Goal: Task Accomplishment & Management: Manage account settings

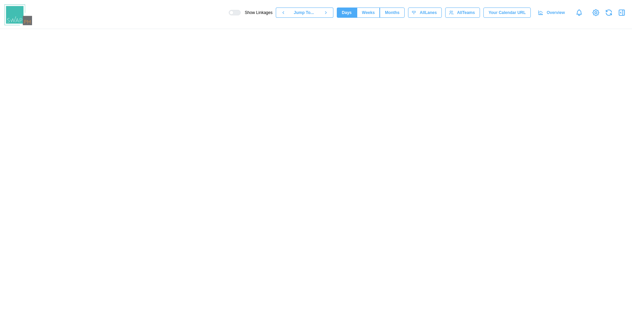
scroll to position [0, 27648]
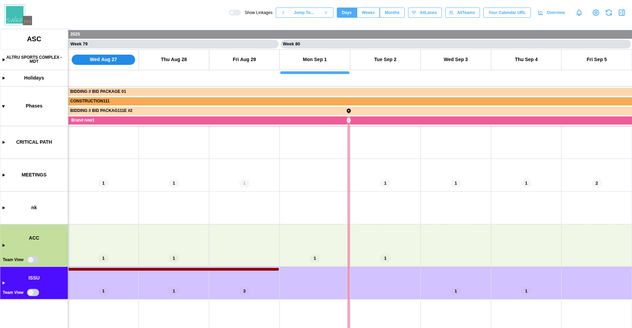
drag, startPoint x: 218, startPoint y: 231, endPoint x: 273, endPoint y: 180, distance: 74.6
click at [271, 180] on canvas at bounding box center [316, 178] width 632 height 299
drag, startPoint x: 342, startPoint y: 283, endPoint x: 196, endPoint y: 240, distance: 152.1
click at [215, 247] on canvas at bounding box center [316, 178] width 632 height 299
drag, startPoint x: 227, startPoint y: 229, endPoint x: 338, endPoint y: 221, distance: 111.8
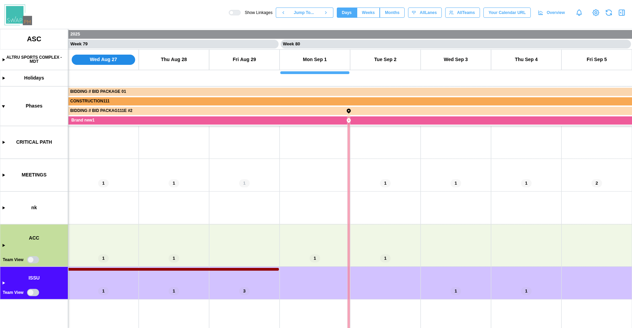
click at [334, 221] on canvas at bounding box center [316, 178] width 632 height 299
drag, startPoint x: 446, startPoint y: 248, endPoint x: 345, endPoint y: 244, distance: 101.1
click at [353, 246] on canvas at bounding box center [316, 178] width 632 height 299
drag, startPoint x: 253, startPoint y: 239, endPoint x: 322, endPoint y: 227, distance: 70.6
click at [316, 227] on canvas at bounding box center [316, 178] width 632 height 299
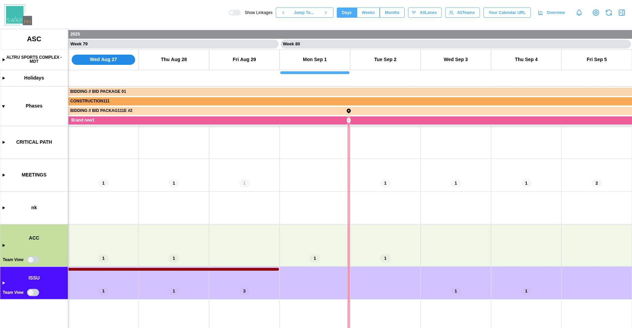
drag, startPoint x: 367, startPoint y: 243, endPoint x: 177, endPoint y: 200, distance: 195.1
click at [305, 242] on canvas at bounding box center [316, 178] width 632 height 299
drag, startPoint x: 241, startPoint y: 291, endPoint x: 326, endPoint y: 238, distance: 100.3
click at [315, 239] on canvas at bounding box center [316, 178] width 632 height 299
drag, startPoint x: 353, startPoint y: 238, endPoint x: 166, endPoint y: 238, distance: 186.9
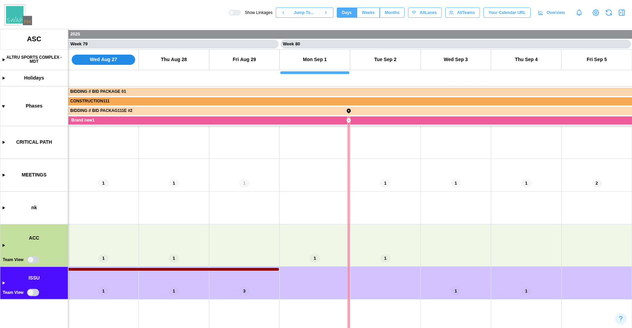
click at [185, 238] on canvas at bounding box center [316, 178] width 632 height 299
drag, startPoint x: 163, startPoint y: 246, endPoint x: 405, endPoint y: 242, distance: 241.9
click at [402, 245] on canvas at bounding box center [316, 178] width 632 height 299
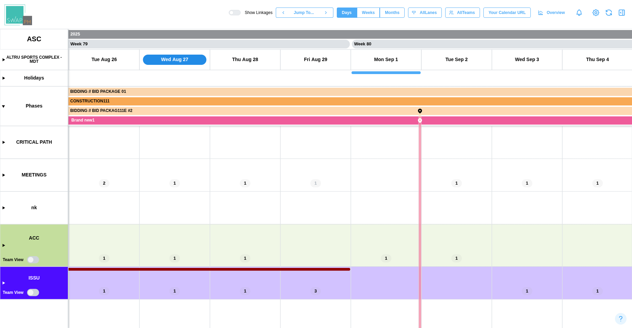
click at [365, 9] on span "Weeks" at bounding box center [368, 13] width 13 height 10
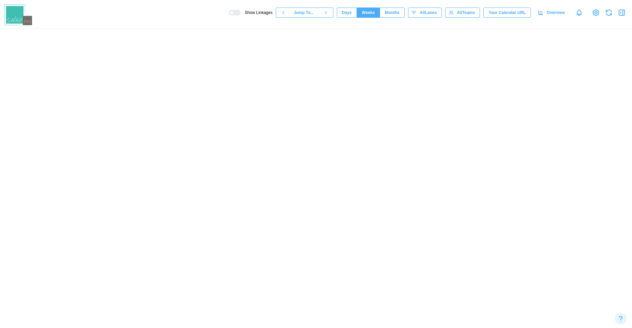
scroll to position [0, 16927]
click at [392, 9] on span "Months" at bounding box center [392, 13] width 15 height 10
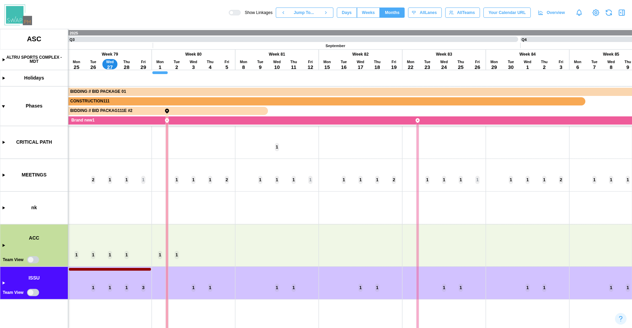
drag, startPoint x: 231, startPoint y: 263, endPoint x: 511, endPoint y: 181, distance: 292.4
click at [509, 181] on canvas at bounding box center [316, 178] width 632 height 299
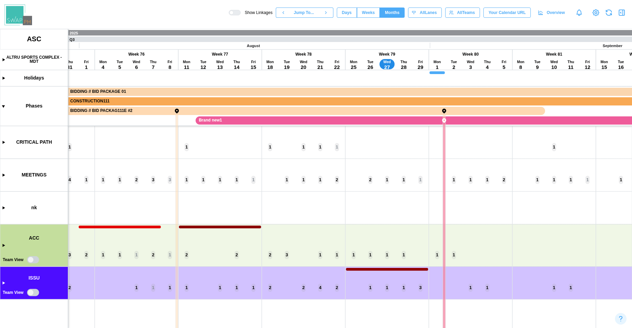
drag, startPoint x: 228, startPoint y: 221, endPoint x: 429, endPoint y: 222, distance: 200.9
click at [429, 222] on canvas at bounding box center [316, 178] width 632 height 299
drag, startPoint x: 299, startPoint y: 224, endPoint x: 496, endPoint y: 224, distance: 196.8
click at [496, 224] on canvas at bounding box center [316, 178] width 632 height 299
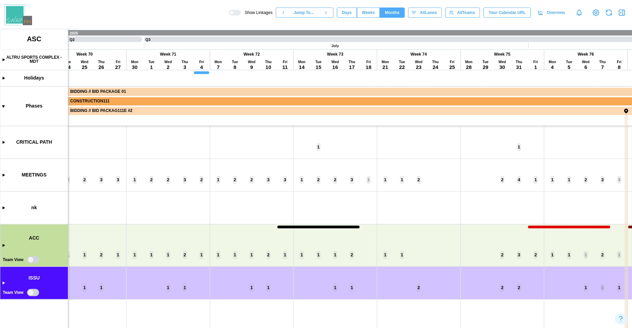
drag, startPoint x: 272, startPoint y: 224, endPoint x: 418, endPoint y: 225, distance: 145.3
click at [417, 225] on canvas at bounding box center [316, 178] width 632 height 299
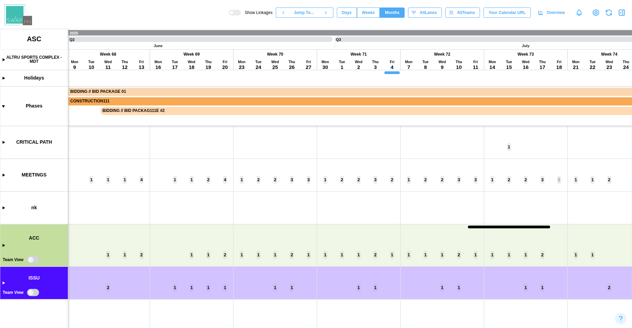
click at [4, 248] on canvas at bounding box center [316, 178] width 632 height 299
click at [2, 245] on canvas at bounding box center [316, 178] width 632 height 299
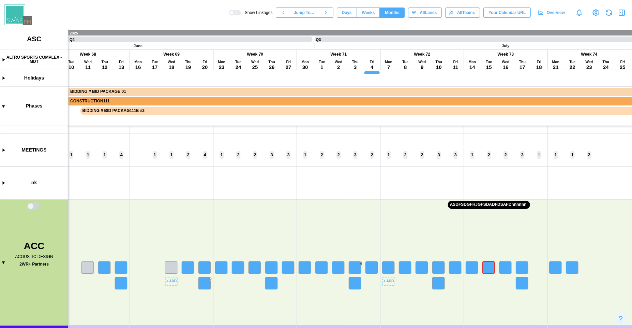
scroll to position [55, 0]
drag, startPoint x: 187, startPoint y: 279, endPoint x: 72, endPoint y: 178, distance: 153.5
click at [72, 178] on canvas at bounding box center [316, 178] width 632 height 299
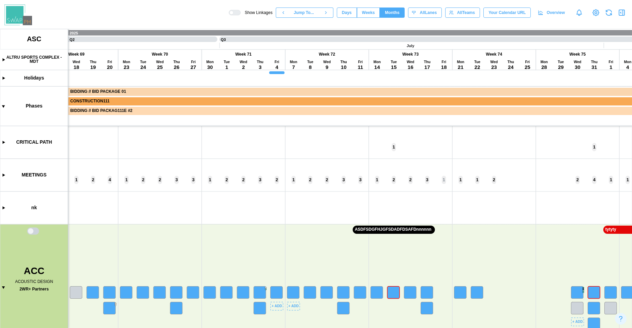
scroll to position [46, 0]
drag, startPoint x: 281, startPoint y: 227, endPoint x: 150, endPoint y: 176, distance: 140.7
click at [150, 176] on canvas at bounding box center [316, 178] width 632 height 299
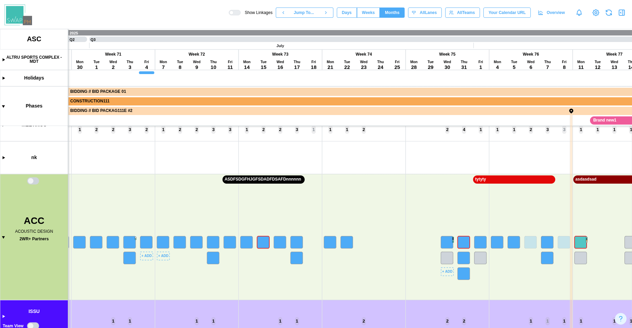
scroll to position [0, 5729]
drag, startPoint x: 177, startPoint y: 194, endPoint x: 296, endPoint y: 135, distance: 133.3
click at [296, 135] on canvas at bounding box center [316, 178] width 632 height 299
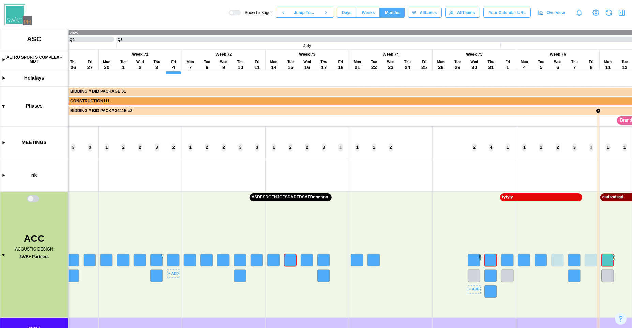
scroll to position [55, 0]
drag, startPoint x: 296, startPoint y: 149, endPoint x: 354, endPoint y: 131, distance: 60.8
click at [349, 126] on canvas at bounding box center [316, 178] width 632 height 299
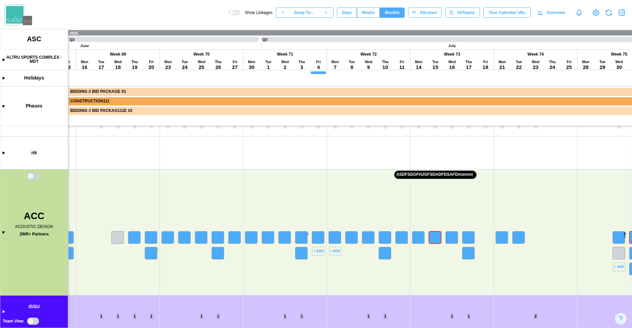
drag, startPoint x: 278, startPoint y: 190, endPoint x: 247, endPoint y: 177, distance: 33.7
click at [247, 177] on canvas at bounding box center [316, 178] width 632 height 299
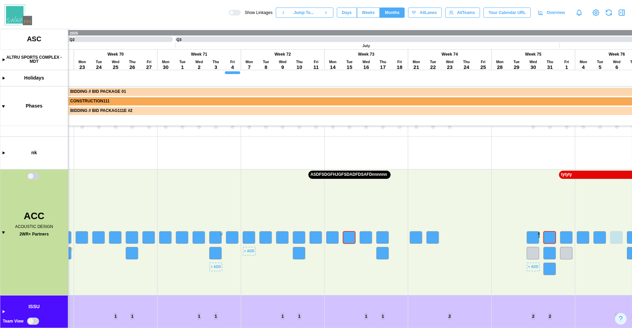
click at [213, 236] on canvas at bounding box center [316, 178] width 632 height 299
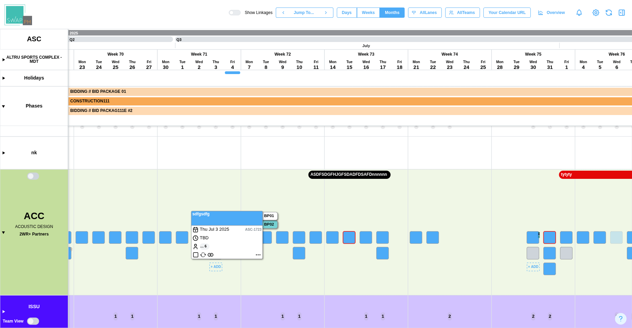
click at [205, 210] on canvas at bounding box center [316, 178] width 632 height 299
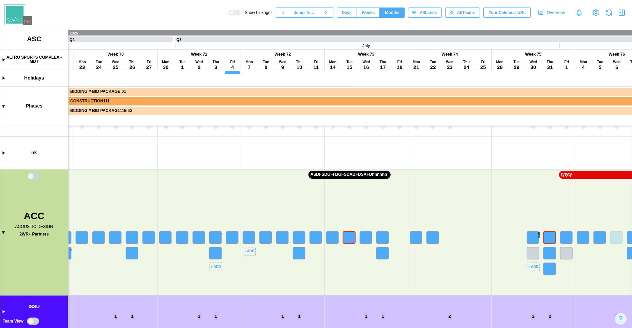
click at [212, 195] on canvas at bounding box center [316, 178] width 632 height 299
drag, startPoint x: 419, startPoint y: 220, endPoint x: 150, endPoint y: 224, distance: 268.2
click at [151, 224] on canvas at bounding box center [316, 178] width 632 height 299
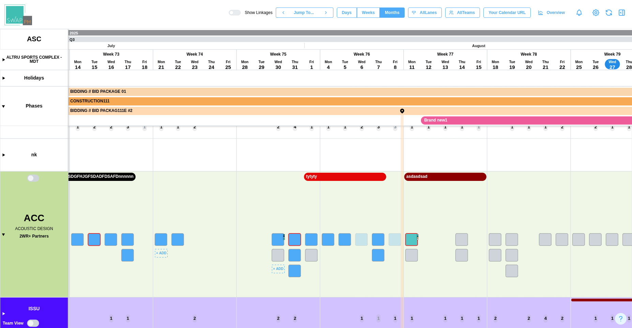
scroll to position [0, 0]
drag, startPoint x: 360, startPoint y: 212, endPoint x: 191, endPoint y: 228, distance: 169.7
click at [194, 229] on canvas at bounding box center [316, 178] width 632 height 299
drag, startPoint x: 378, startPoint y: 225, endPoint x: 185, endPoint y: 214, distance: 193.4
click at [188, 214] on canvas at bounding box center [316, 178] width 632 height 299
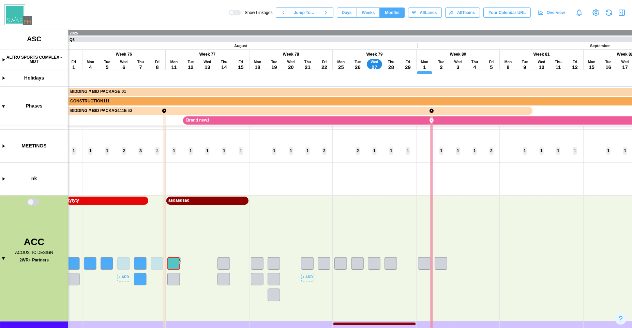
drag, startPoint x: 260, startPoint y: 242, endPoint x: 281, endPoint y: 170, distance: 75.3
click at [281, 170] on canvas at bounding box center [316, 178] width 632 height 299
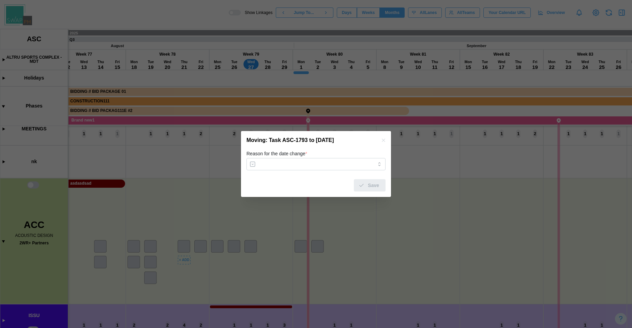
click at [380, 140] on button "button" at bounding box center [384, 140] width 8 height 8
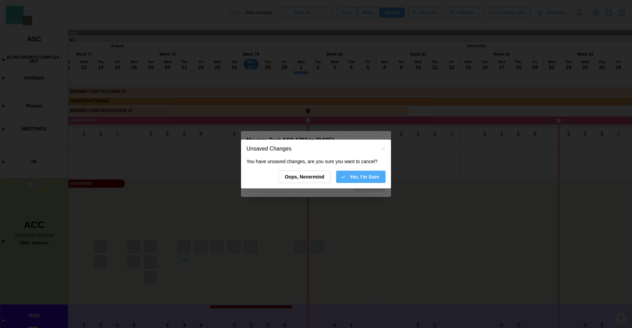
click at [297, 176] on span "Oops, Nevermind" at bounding box center [305, 177] width 40 height 12
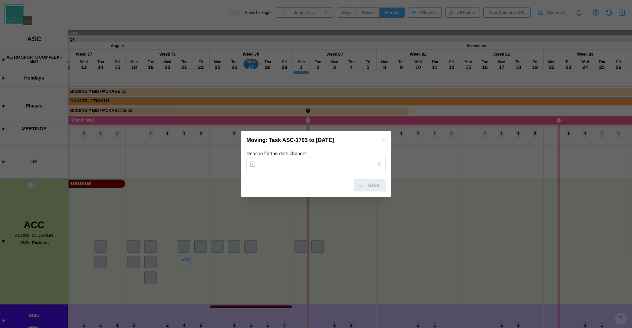
click at [382, 145] on div "Moving: Task ASC-1793 to August 29, 2025" at bounding box center [316, 140] width 150 height 18
click at [383, 140] on icon "button" at bounding box center [383, 140] width 3 height 3
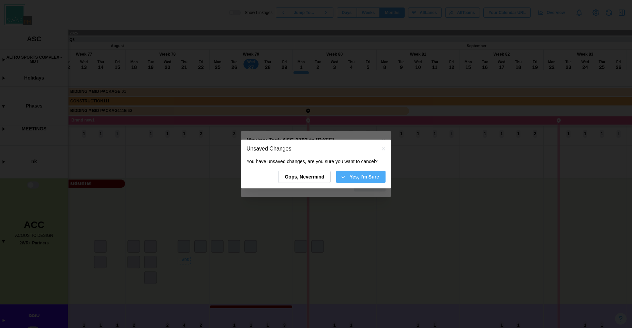
click at [359, 179] on span "Yes, I'm Sure" at bounding box center [365, 177] width 30 height 12
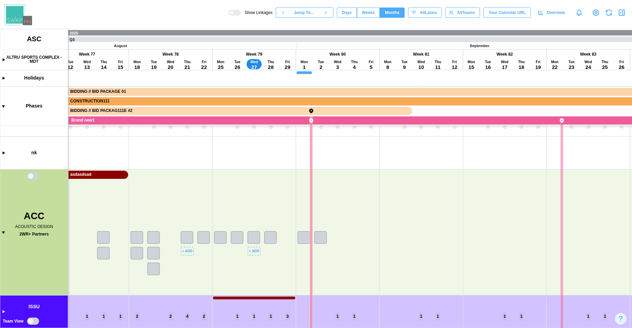
drag, startPoint x: 257, startPoint y: 243, endPoint x: 266, endPoint y: 221, distance: 23.2
click at [266, 221] on canvas at bounding box center [316, 178] width 632 height 299
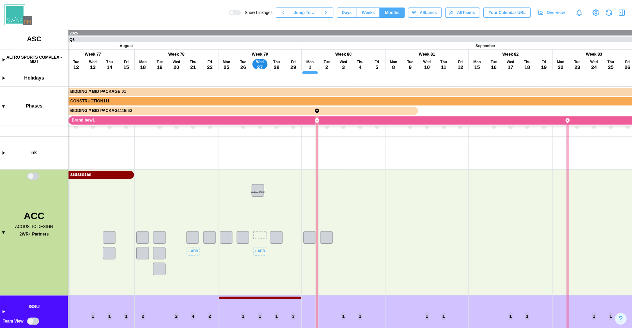
click at [261, 237] on canvas at bounding box center [316, 178] width 632 height 299
drag, startPoint x: 227, startPoint y: 286, endPoint x: 410, endPoint y: 281, distance: 183.9
click at [410, 281] on canvas at bounding box center [316, 178] width 632 height 299
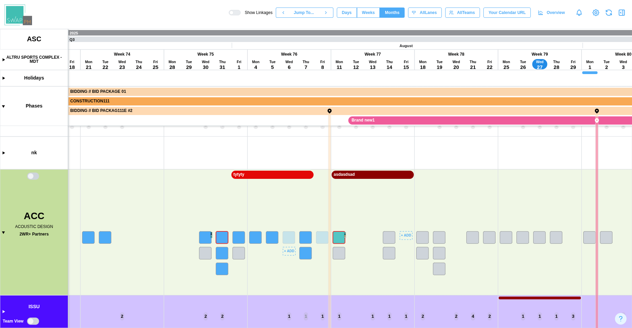
drag, startPoint x: 249, startPoint y: 282, endPoint x: 337, endPoint y: 283, distance: 87.7
click at [369, 282] on canvas at bounding box center [316, 178] width 632 height 299
drag, startPoint x: 189, startPoint y: 285, endPoint x: 378, endPoint y: 291, distance: 189.1
click at [378, 291] on canvas at bounding box center [316, 178] width 632 height 299
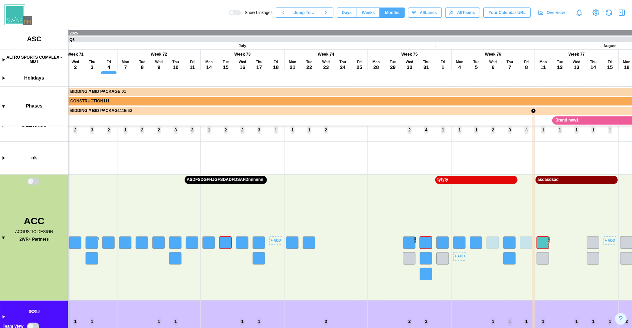
drag, startPoint x: 282, startPoint y: 239, endPoint x: 381, endPoint y: 206, distance: 104.6
click at [379, 207] on canvas at bounding box center [316, 178] width 632 height 299
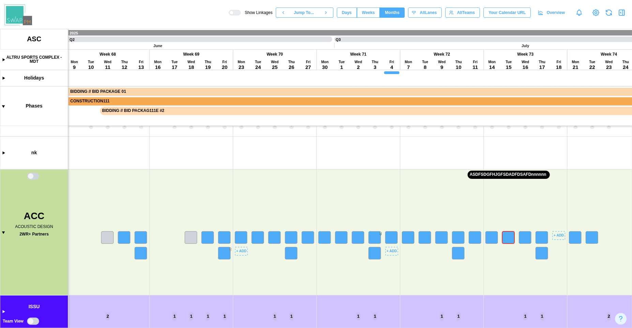
drag, startPoint x: 319, startPoint y: 242, endPoint x: 384, endPoint y: 235, distance: 65.1
click at [375, 235] on canvas at bounding box center [316, 178] width 632 height 299
drag, startPoint x: 281, startPoint y: 275, endPoint x: 127, endPoint y: 240, distance: 157.4
click at [157, 246] on canvas at bounding box center [316, 178] width 632 height 299
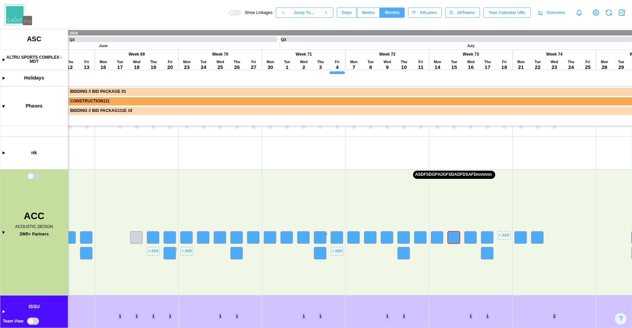
click at [36, 175] on canvas at bounding box center [316, 178] width 632 height 299
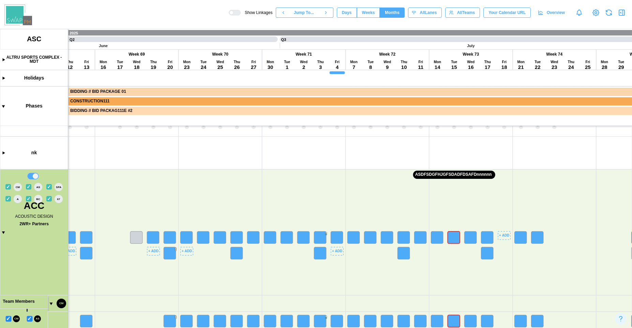
drag, startPoint x: 125, startPoint y: 293, endPoint x: 140, endPoint y: 136, distance: 158.3
click at [140, 136] on canvas at bounding box center [316, 178] width 632 height 299
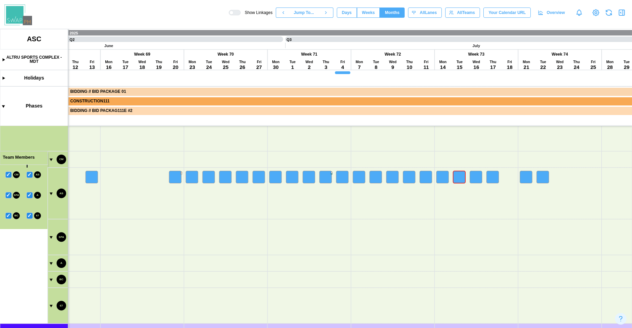
drag
click at [117, 241] on canvas at bounding box center [316, 178] width 632 height 299
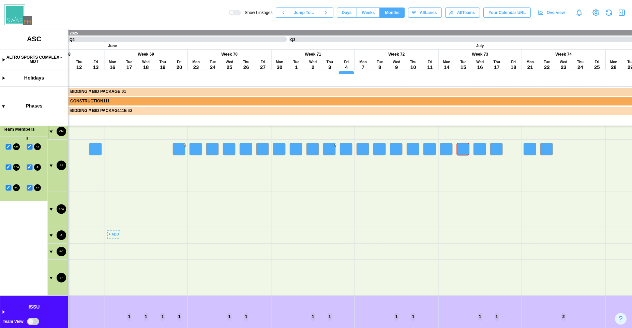
click at [50, 210] on canvas at bounding box center [316, 178] width 632 height 299
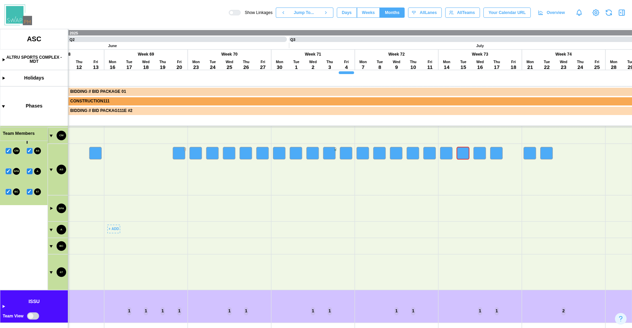
click at [53, 167] on canvas at bounding box center [316, 178] width 632 height 299
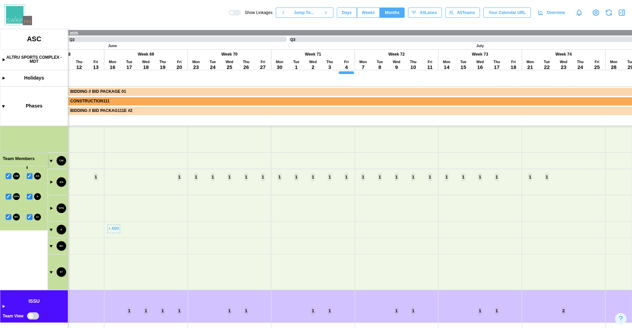
click at [52, 161] on canvas at bounding box center [316, 178] width 632 height 299
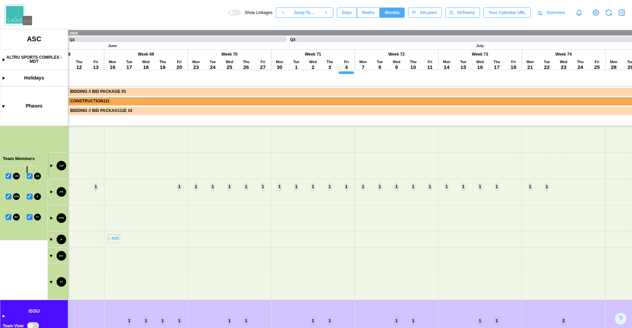
click at [50, 166] on canvas at bounding box center [316, 178] width 632 height 299
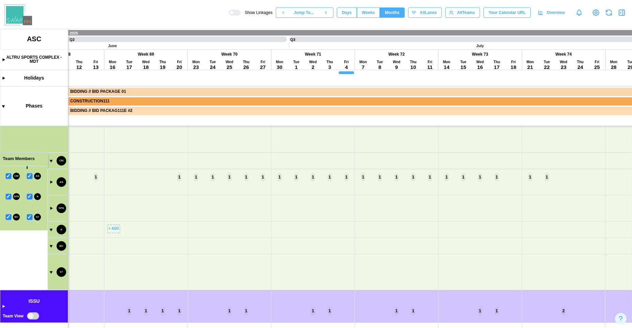
click at [50, 161] on canvas at bounding box center [316, 178] width 632 height 299
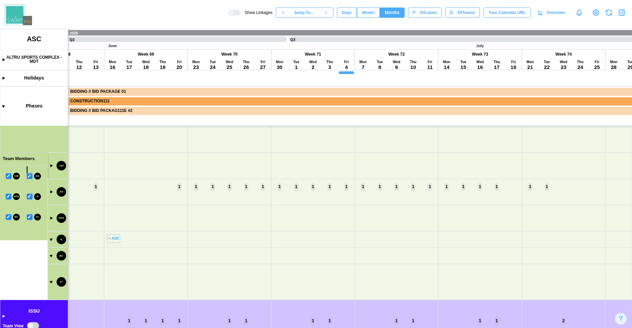
click at [49, 163] on canvas at bounding box center [316, 178] width 632 height 299
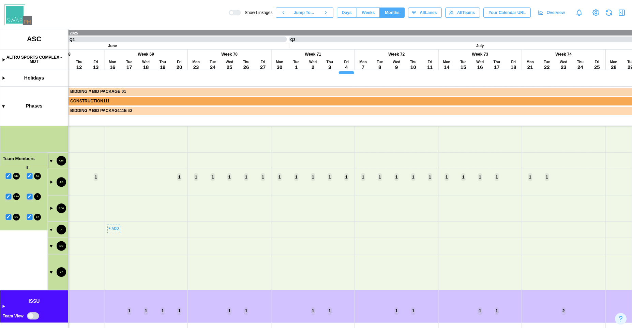
click at [29, 177] on canvas at bounding box center [316, 178] width 632 height 299
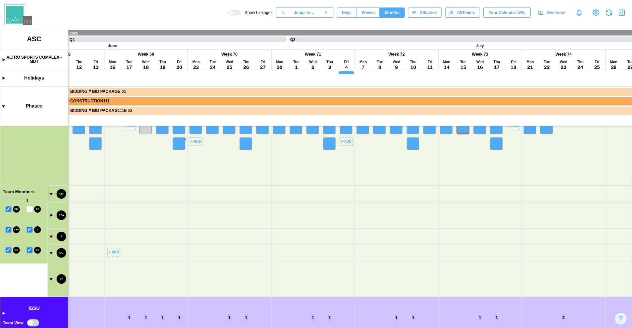
click at [9, 207] on canvas at bounding box center [316, 178] width 632 height 299
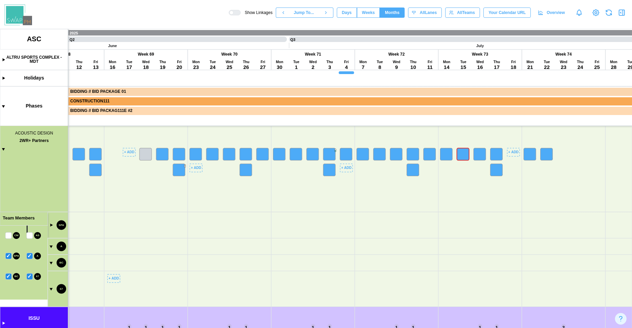
click at [52, 246] on canvas at bounding box center [316, 178] width 632 height 299
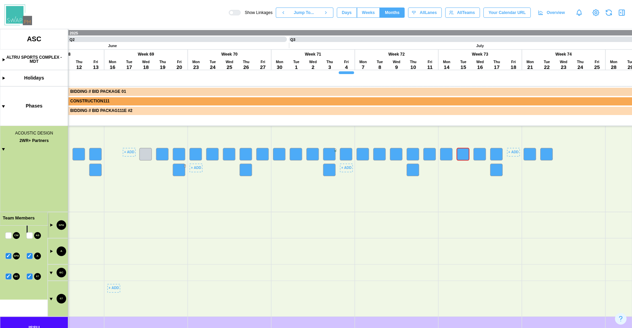
click at [52, 252] on canvas at bounding box center [316, 178] width 632 height 299
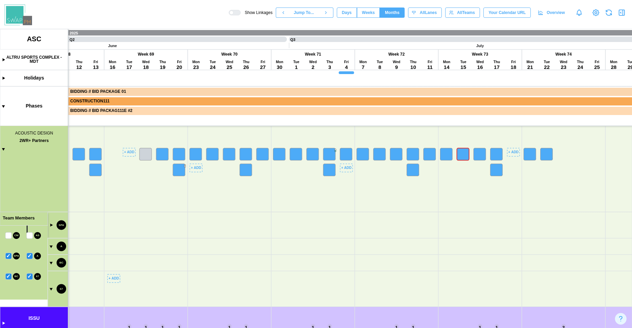
click at [53, 220] on canvas at bounding box center [316, 178] width 632 height 299
click at [53, 224] on canvas at bounding box center [316, 178] width 632 height 299
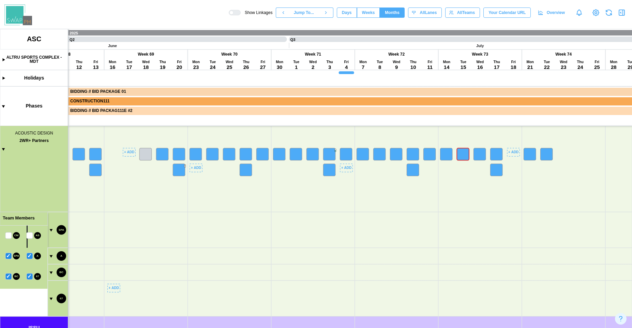
click at [51, 231] on canvas at bounding box center [316, 178] width 632 height 299
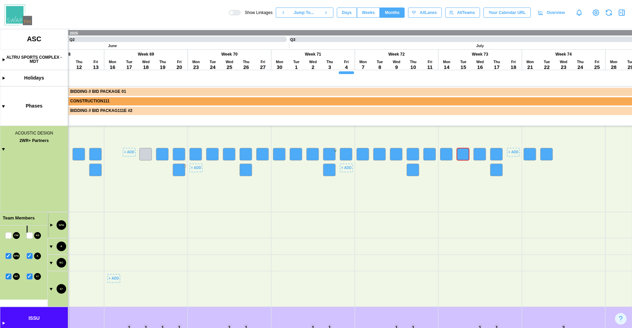
click at [53, 261] on canvas at bounding box center [316, 178] width 632 height 299
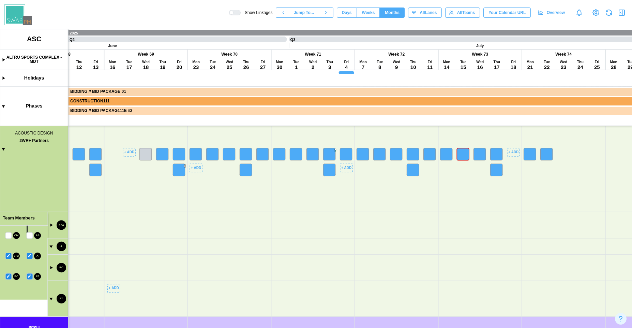
click at [53, 266] on canvas at bounding box center [316, 178] width 632 height 299
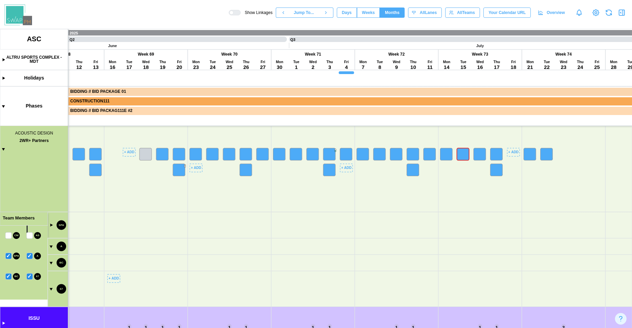
click at [53, 266] on canvas at bounding box center [316, 178] width 632 height 299
click at [31, 277] on canvas at bounding box center [316, 178] width 632 height 299
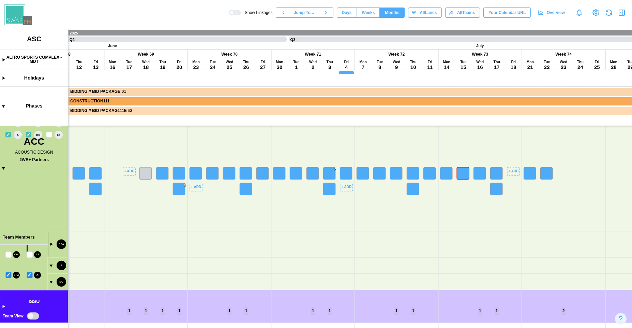
click at [4, 168] on canvas at bounding box center [316, 178] width 632 height 299
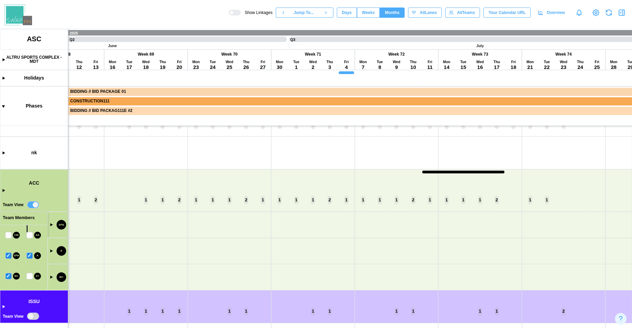
click at [4, 189] on canvas at bounding box center [316, 178] width 632 height 299
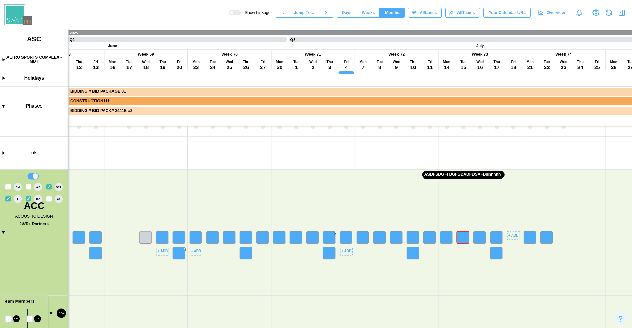
drag, startPoint x: 157, startPoint y: 274, endPoint x: 145, endPoint y: 165, distance: 109.4
click at [143, 166] on canvas at bounding box center [316, 178] width 632 height 299
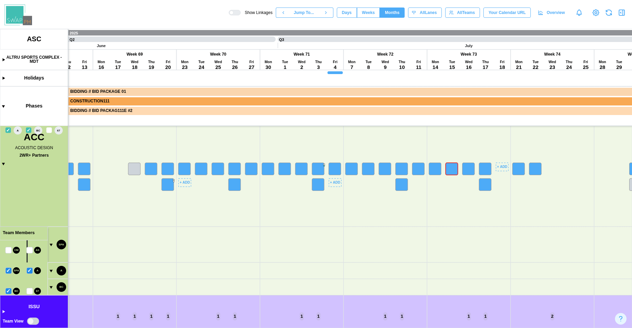
click at [50, 270] on canvas at bounding box center [316, 178] width 632 height 299
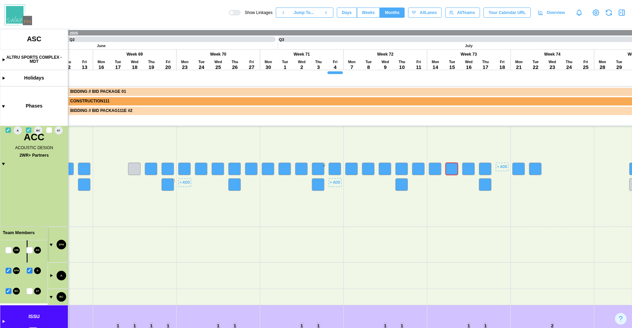
click at [49, 297] on canvas at bounding box center [316, 178] width 632 height 299
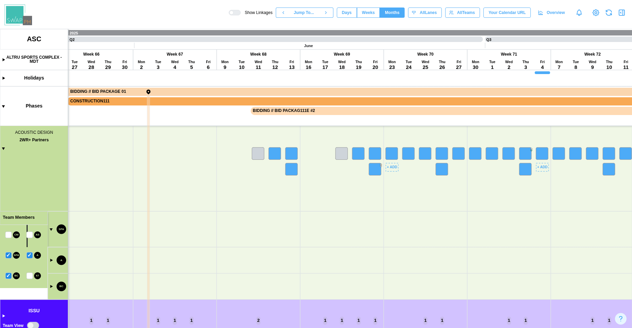
drag, startPoint x: 206, startPoint y: 275, endPoint x: 333, endPoint y: 268, distance: 127.8
click at [333, 268] on canvas at bounding box center [316, 178] width 632 height 299
drag, startPoint x: 291, startPoint y: 170, endPoint x: 281, endPoint y: 246, distance: 77.1
click at [281, 246] on canvas at bounding box center [316, 178] width 632 height 299
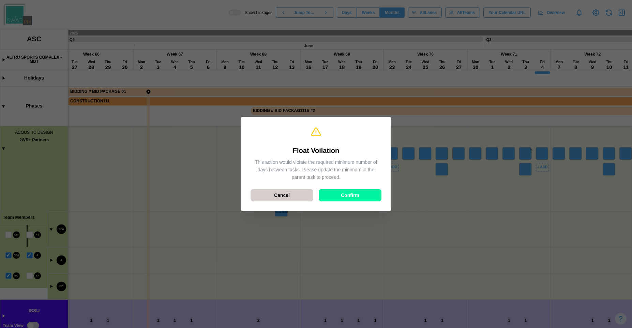
click at [297, 198] on div "Cancel" at bounding box center [282, 195] width 50 height 12
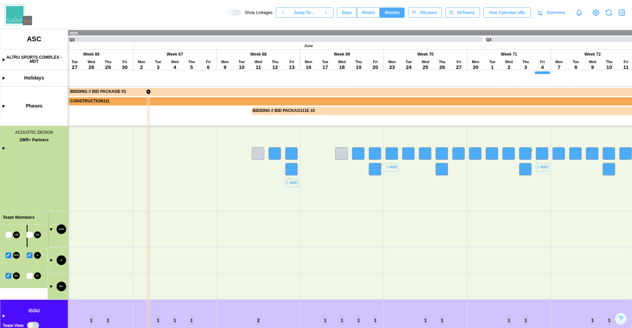
click at [369, 13] on span "Weeks" at bounding box center [368, 13] width 13 height 10
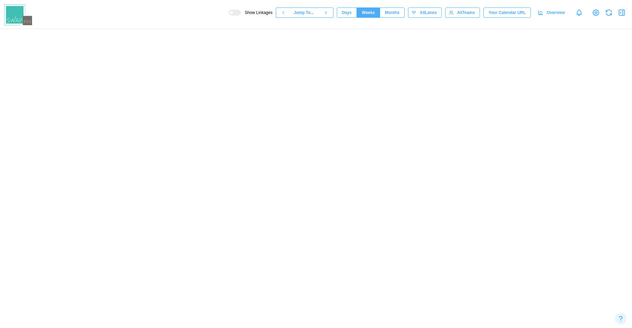
click at [346, 16] on span "Days" at bounding box center [347, 13] width 10 height 10
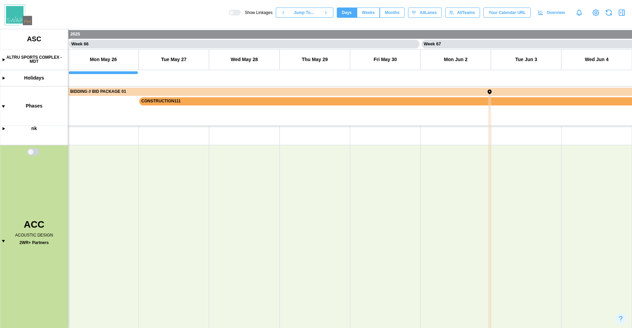
drag, startPoint x: 246, startPoint y: 205, endPoint x: 227, endPoint y: 105, distance: 101.4
click at [227, 107] on canvas at bounding box center [316, 178] width 632 height 299
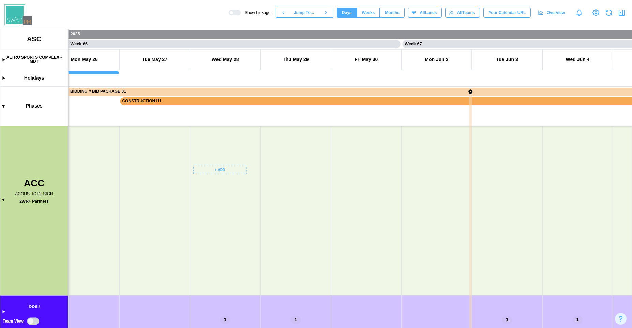
drag, startPoint x: 227, startPoint y: 267, endPoint x: 278, endPoint y: 310, distance: 67.1
click at [278, 310] on canvas at bounding box center [316, 178] width 632 height 299
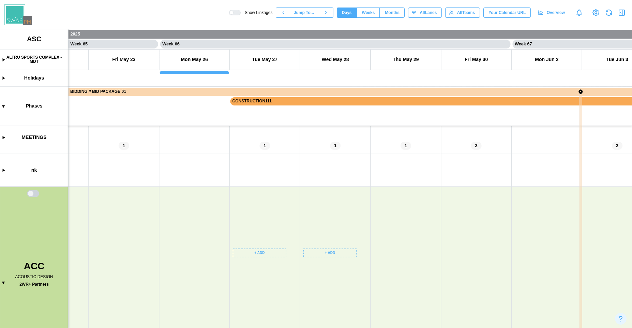
click at [37, 193] on canvas at bounding box center [316, 178] width 632 height 299
drag, startPoint x: 171, startPoint y: 304, endPoint x: 181, endPoint y: 160, distance: 144.7
click at [179, 161] on canvas at bounding box center [316, 178] width 632 height 299
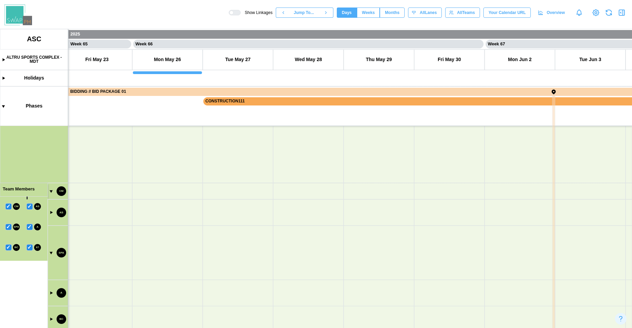
drag, startPoint x: 199, startPoint y: 260, endPoint x: 170, endPoint y: 158, distance: 106.6
click at [167, 159] on canvas at bounding box center [316, 178] width 632 height 299
drag, startPoint x: 238, startPoint y: 262, endPoint x: 408, endPoint y: 174, distance: 191.0
click at [404, 172] on canvas at bounding box center [316, 178] width 632 height 299
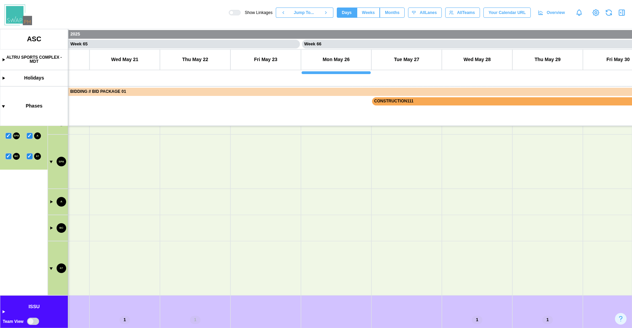
click at [407, 273] on canvas at bounding box center [316, 178] width 632 height 299
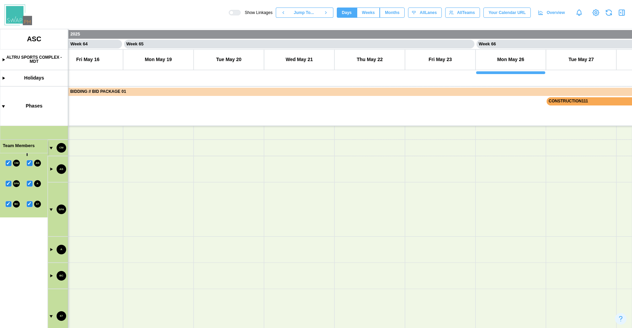
drag, startPoint x: 334, startPoint y: 232, endPoint x: 287, endPoint y: 254, distance: 52.3
click at [286, 265] on canvas at bounding box center [316, 178] width 632 height 299
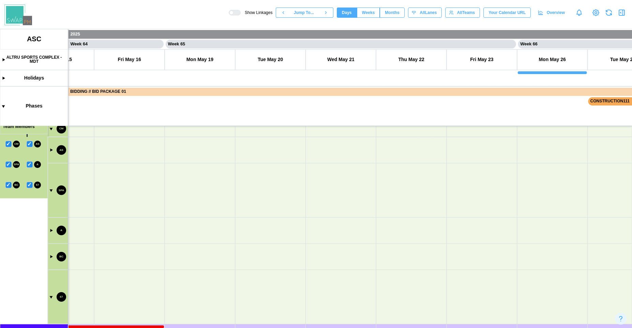
drag, startPoint x: 268, startPoint y: 263, endPoint x: 468, endPoint y: 266, distance: 199.9
click at [468, 266] on canvas at bounding box center [316, 178] width 632 height 299
drag, startPoint x: 259, startPoint y: 258, endPoint x: 477, endPoint y: 250, distance: 218.1
click at [485, 249] on canvas at bounding box center [316, 178] width 632 height 299
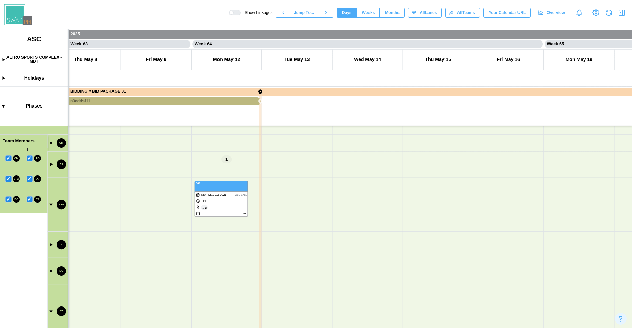
drag, startPoint x: 285, startPoint y: 252, endPoint x: 484, endPoint y: 252, distance: 199.2
click at [484, 252] on canvas at bounding box center [316, 178] width 632 height 299
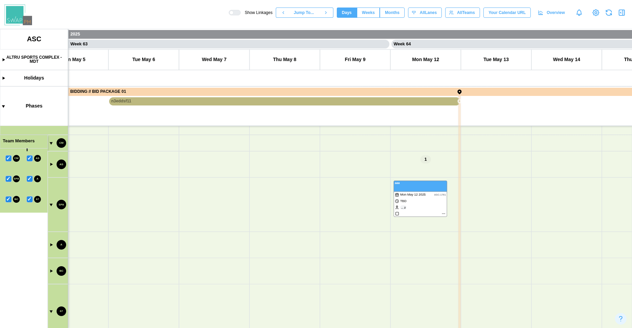
drag, startPoint x: 249, startPoint y: 238, endPoint x: 210, endPoint y: 189, distance: 62.4
click at [210, 189] on canvas at bounding box center [316, 178] width 632 height 299
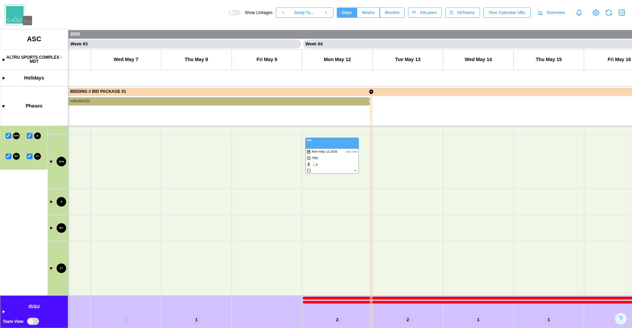
drag, startPoint x: 201, startPoint y: 218, endPoint x: 149, endPoint y: 219, distance: 52.2
click at [184, 230] on canvas at bounding box center [316, 178] width 632 height 299
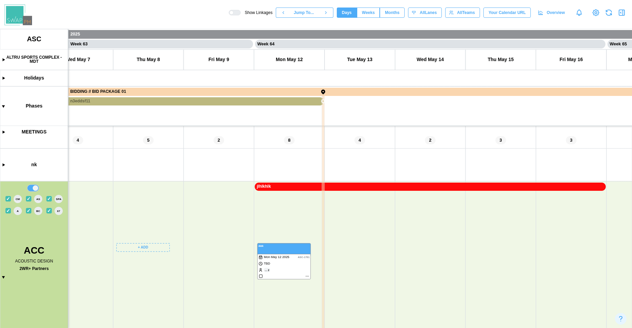
drag, startPoint x: 191, startPoint y: 264, endPoint x: 201, endPoint y: 160, distance: 104.9
click at [183, 171] on canvas at bounding box center [316, 178] width 632 height 299
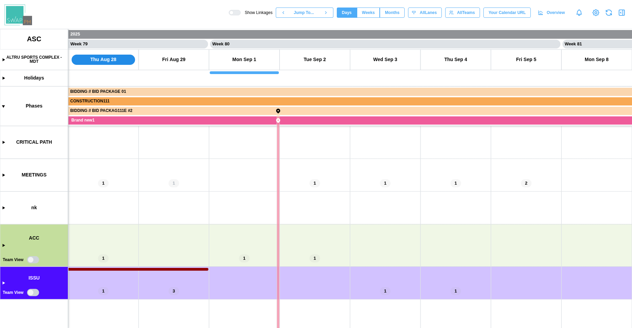
scroll to position [0, 27718]
click at [2, 243] on canvas at bounding box center [316, 178] width 632 height 299
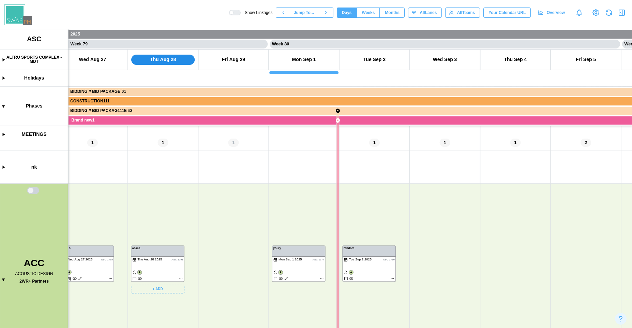
scroll to position [100, 0]
drag, startPoint x: 108, startPoint y: 255, endPoint x: 261, endPoint y: 157, distance: 181.6
click at [261, 157] on canvas at bounding box center [316, 178] width 632 height 299
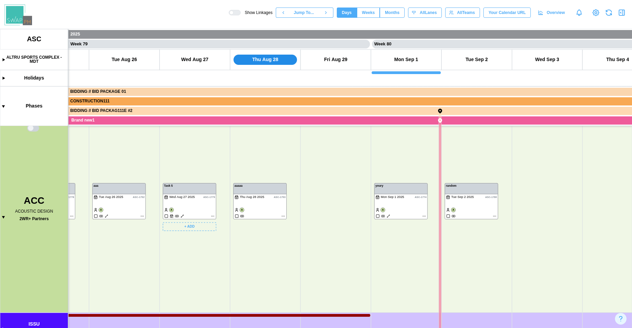
scroll to position [83, 0]
drag, startPoint x: 213, startPoint y: 157, endPoint x: 416, endPoint y: 183, distance: 204.3
click at [416, 183] on canvas at bounding box center [316, 178] width 632 height 299
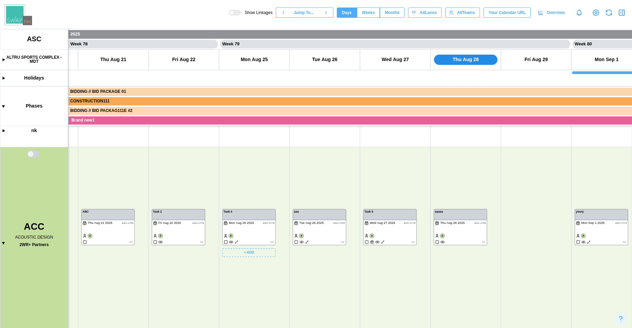
scroll to position [0, 27178]
drag, startPoint x: 230, startPoint y: 163, endPoint x: 408, endPoint y: 159, distance: 178.1
click at [408, 159] on canvas at bounding box center [316, 178] width 632 height 299
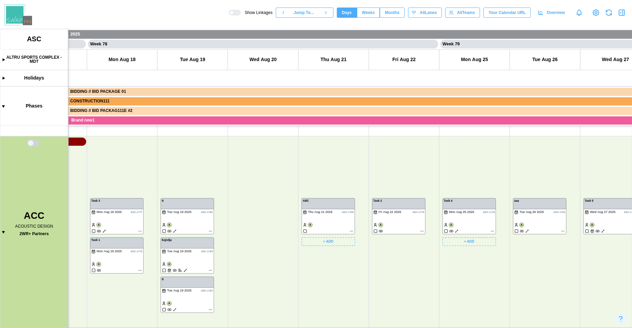
scroll to position [99, 0]
drag, startPoint x: 256, startPoint y: 160, endPoint x: 366, endPoint y: 140, distance: 112.7
click at [366, 140] on canvas at bounding box center [316, 178] width 632 height 299
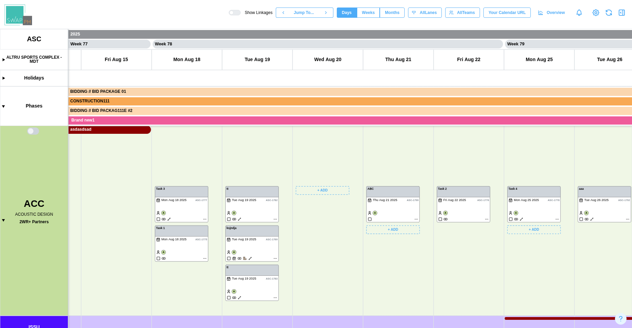
scroll to position [115, 0]
drag, startPoint x: 323, startPoint y: 163, endPoint x: 300, endPoint y: 147, distance: 28.1
click at [300, 147] on canvas at bounding box center [316, 178] width 632 height 299
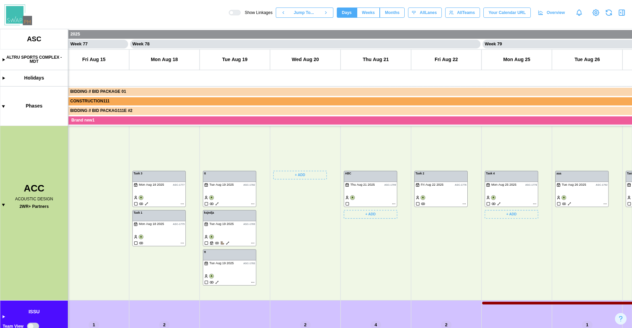
scroll to position [120, 0]
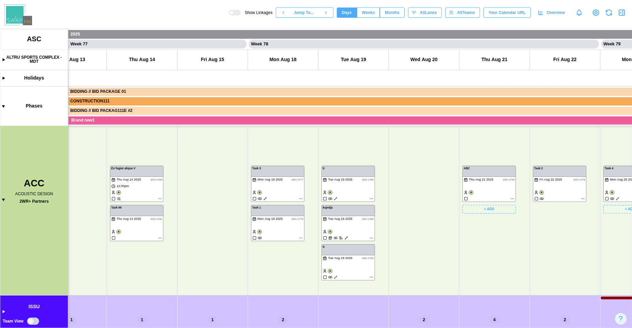
drag, startPoint x: 132, startPoint y: 302, endPoint x: 417, endPoint y: 266, distance: 286.5
click at [416, 266] on canvas at bounding box center [316, 178] width 632 height 299
drag, startPoint x: 245, startPoint y: 282, endPoint x: 302, endPoint y: 267, distance: 58.9
click at [302, 267] on canvas at bounding box center [316, 178] width 632 height 299
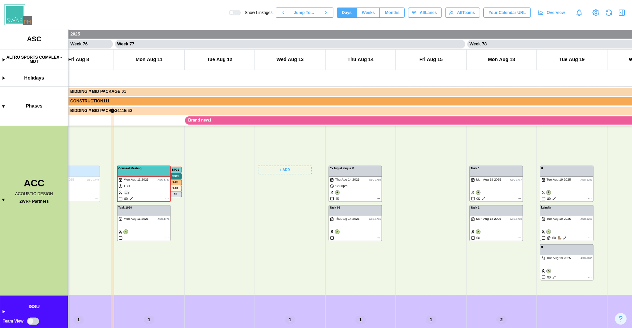
scroll to position [0, 26755]
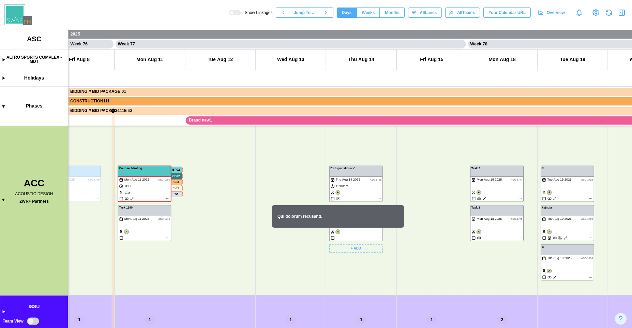
click at [338, 199] on canvas at bounding box center [316, 178] width 632 height 299
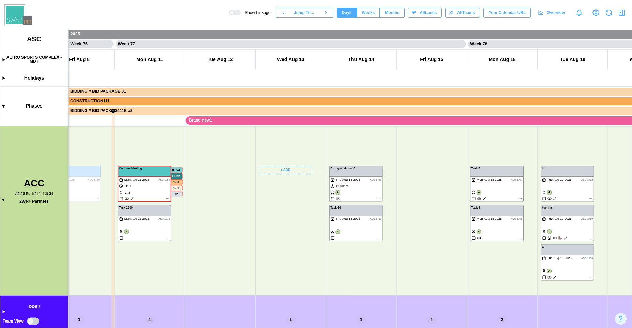
scroll to position [112, 0]
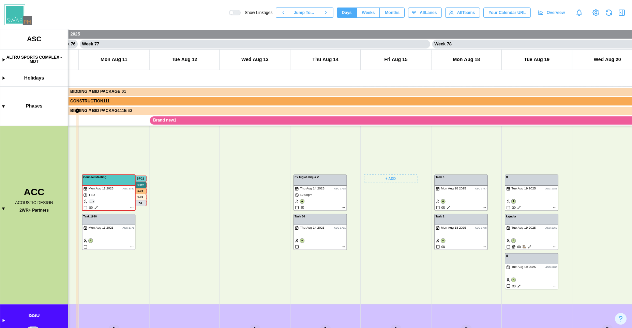
drag, startPoint x: 420, startPoint y: 249, endPoint x: 382, endPoint y: 259, distance: 38.7
click at [382, 259] on canvas at bounding box center [316, 178] width 632 height 299
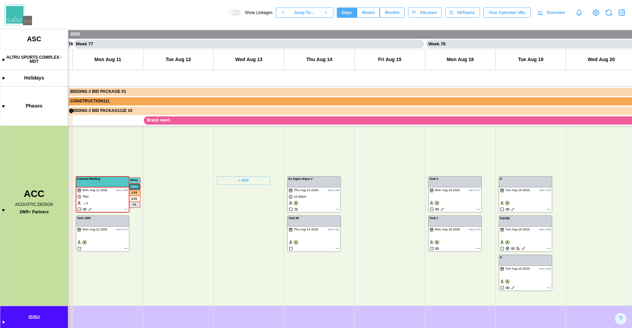
scroll to position [0, 0]
drag, startPoint x: 244, startPoint y: 197, endPoint x: 123, endPoint y: 175, distance: 122.4
click at [122, 175] on canvas at bounding box center [316, 178] width 632 height 299
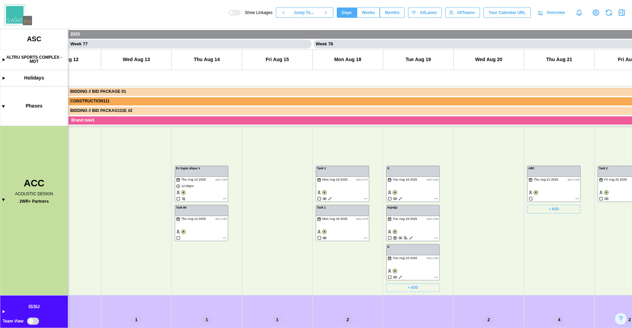
drag, startPoint x: 495, startPoint y: 240, endPoint x: 258, endPoint y: 232, distance: 237.2
click at [258, 232] on canvas at bounding box center [316, 178] width 632 height 299
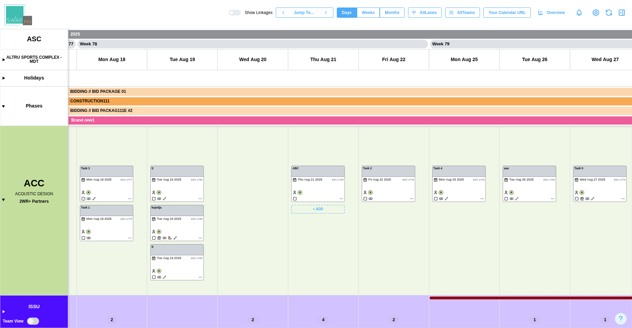
drag, startPoint x: 396, startPoint y: 235, endPoint x: 221, endPoint y: 237, distance: 175.0
click at [213, 240] on canvas at bounding box center [316, 178] width 632 height 299
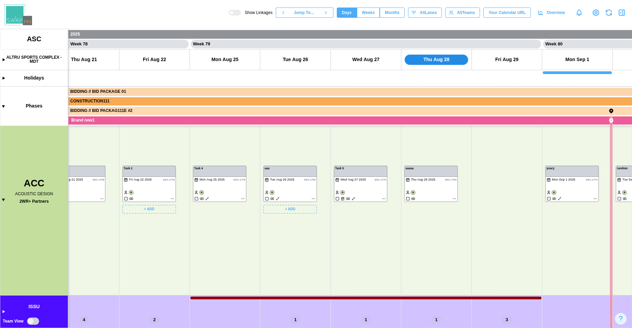
drag, startPoint x: 301, startPoint y: 246, endPoint x: 294, endPoint y: 244, distance: 6.7
click at [295, 245] on canvas at bounding box center [316, 178] width 632 height 299
drag, startPoint x: 410, startPoint y: 240, endPoint x: 196, endPoint y: 186, distance: 221.3
click at [196, 186] on canvas at bounding box center [316, 178] width 632 height 299
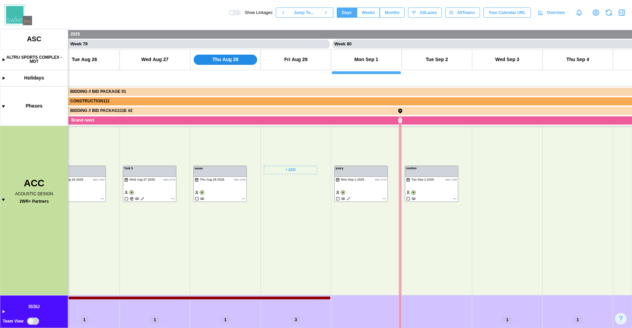
drag, startPoint x: 290, startPoint y: 244, endPoint x: 407, endPoint y: 173, distance: 137.0
click at [401, 173] on canvas at bounding box center [316, 178] width 632 height 299
drag, startPoint x: 214, startPoint y: 223, endPoint x: 410, endPoint y: 223, distance: 195.5
click at [409, 223] on canvas at bounding box center [316, 178] width 632 height 299
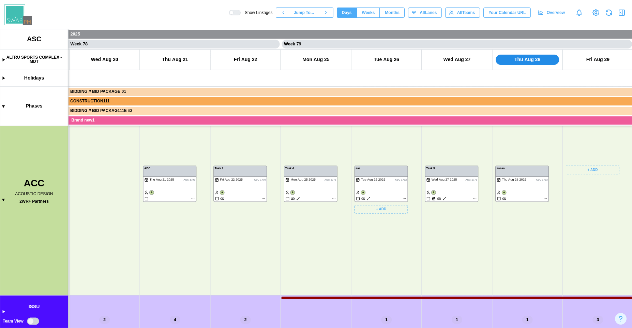
drag, startPoint x: 208, startPoint y: 238, endPoint x: 389, endPoint y: 240, distance: 180.8
click at [397, 238] on canvas at bounding box center [316, 178] width 632 height 299
drag, startPoint x: 237, startPoint y: 241, endPoint x: 423, endPoint y: 246, distance: 186.0
click at [423, 246] on canvas at bounding box center [316, 178] width 632 height 299
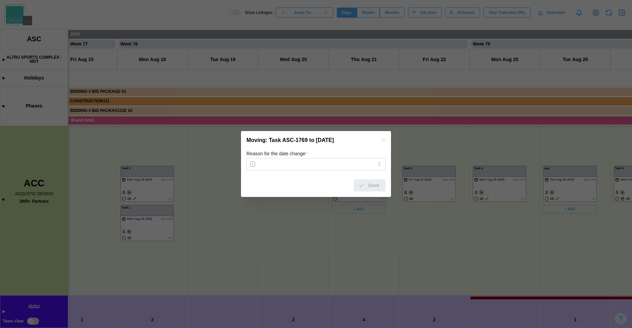
click at [382, 142] on icon "button" at bounding box center [383, 140] width 3 height 3
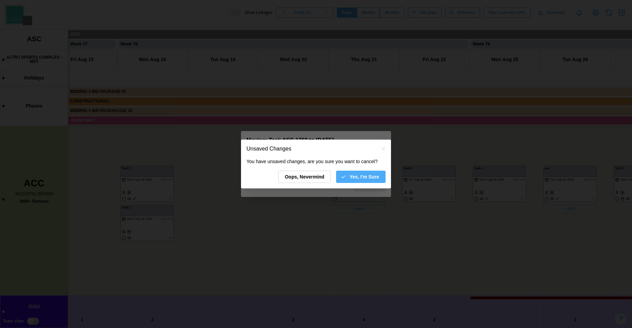
click at [345, 175] on icon "button" at bounding box center [343, 176] width 5 height 5
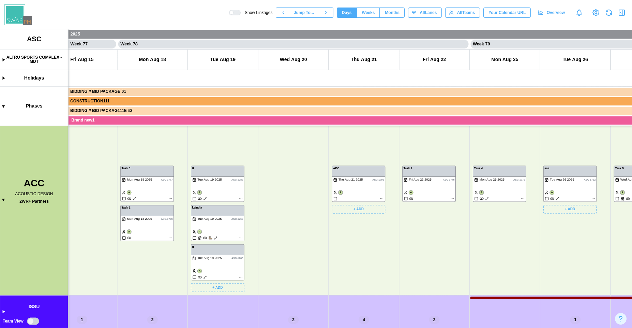
drag, startPoint x: 248, startPoint y: 251, endPoint x: 400, endPoint y: 255, distance: 152.5
click at [400, 255] on canvas at bounding box center [316, 178] width 632 height 299
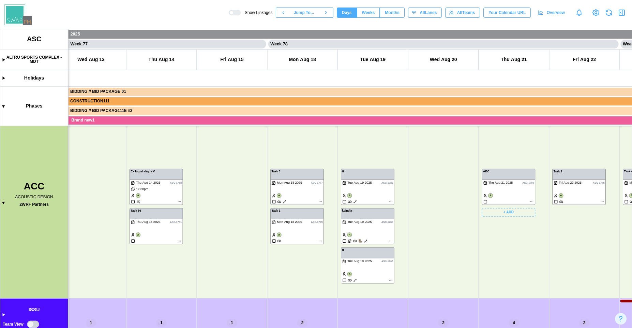
click at [177, 194] on canvas at bounding box center [316, 178] width 632 height 299
click at [180, 202] on canvas at bounding box center [316, 178] width 632 height 299
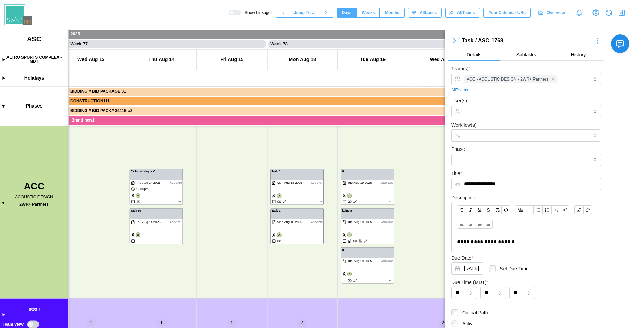
click at [619, 9] on icon "button" at bounding box center [622, 13] width 8 height 8
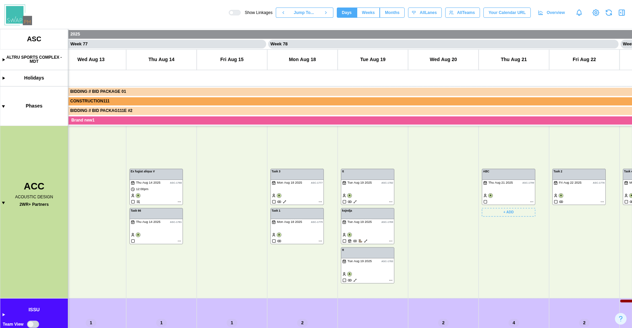
click at [366, 12] on span "Weeks" at bounding box center [368, 13] width 13 height 10
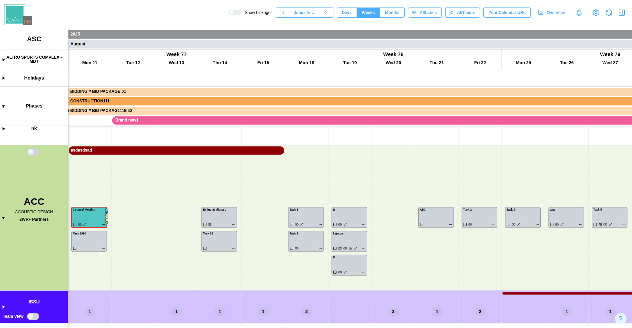
scroll to position [0, 16493]
